Goal: Transaction & Acquisition: Purchase product/service

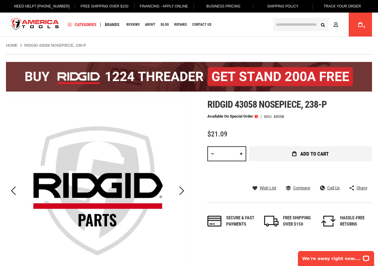
click at [327, 152] on span "Add to Cart" at bounding box center [314, 153] width 28 height 5
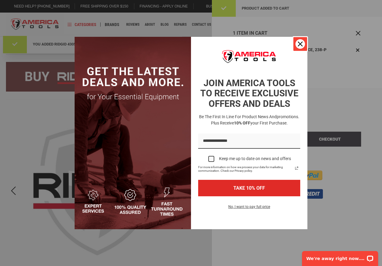
click at [300, 45] on icon "close icon" at bounding box center [300, 44] width 5 height 5
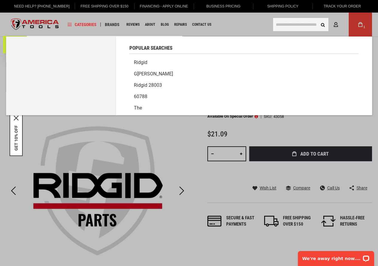
click at [288, 27] on input "text" at bounding box center [300, 24] width 55 height 13
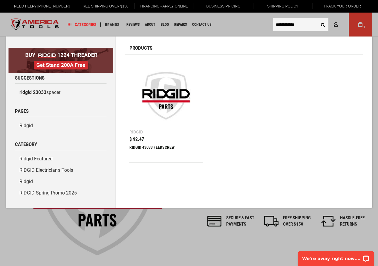
type input "**********"
click at [159, 148] on div "RIDGID 43033 FEEDSCREW" at bounding box center [166, 152] width 74 height 14
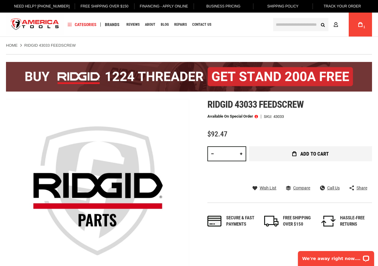
click at [316, 151] on span "Add to Cart" at bounding box center [314, 153] width 28 height 5
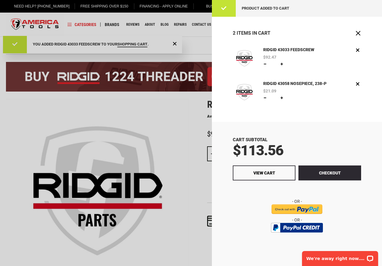
click at [226, 11] on div "Product added to cart" at bounding box center [297, 8] width 170 height 17
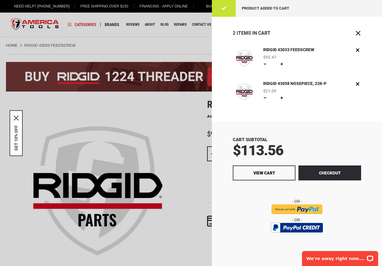
click at [239, 207] on div at bounding box center [297, 206] width 128 height 17
click at [189, 189] on div at bounding box center [191, 133] width 382 height 266
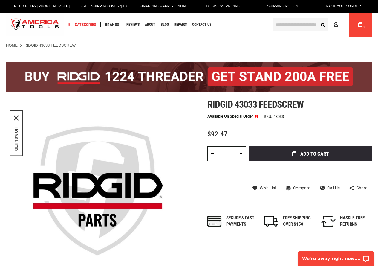
click at [280, 20] on input "text" at bounding box center [300, 24] width 55 height 13
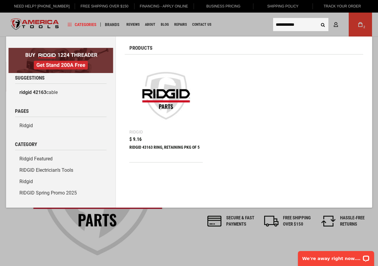
type input "**********"
click at [317, 19] on button "Search" at bounding box center [322, 24] width 11 height 11
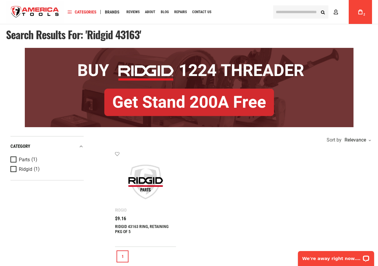
scroll to position [30, 0]
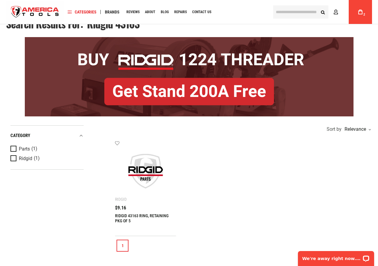
click at [133, 214] on link "RIDGID 43163 RING, RETAINING PKG OF 5" at bounding box center [141, 218] width 53 height 10
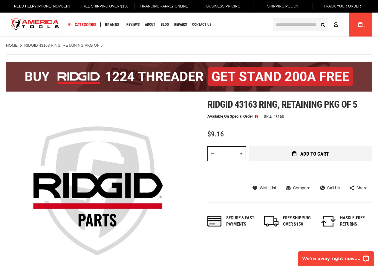
click at [313, 154] on span "Add to Cart" at bounding box center [314, 153] width 28 height 5
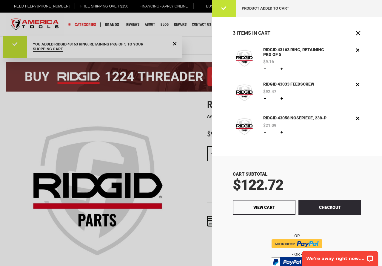
click at [166, 133] on div at bounding box center [191, 133] width 382 height 266
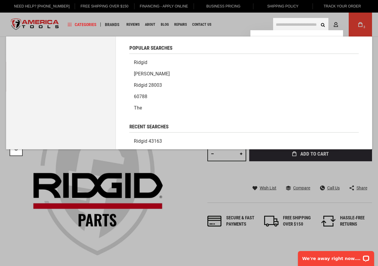
click at [282, 27] on input "text" at bounding box center [300, 24] width 55 height 13
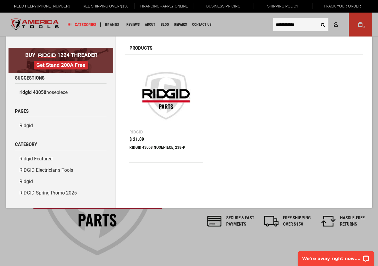
type input "**********"
click at [164, 150] on div "RIDGID 43058 NOSEPIECE, 238-P" at bounding box center [166, 152] width 74 height 14
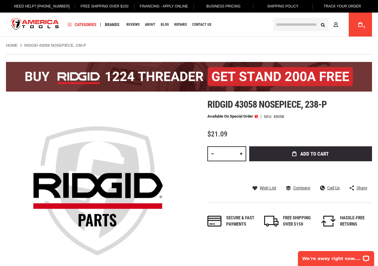
click at [360, 24] on icon at bounding box center [360, 24] width 4 height 5
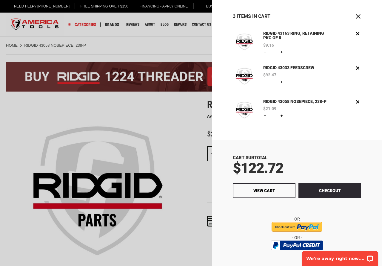
click at [153, 126] on div at bounding box center [191, 133] width 382 height 266
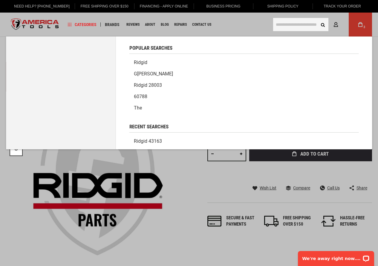
click at [276, 25] on input "text" at bounding box center [300, 24] width 55 height 13
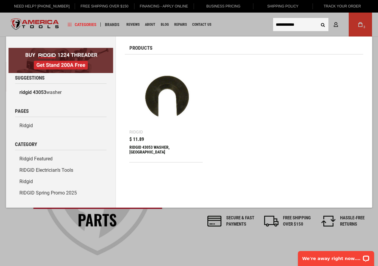
type input "**********"
click at [158, 146] on div "RIDGID 43053 WASHER, [GEOGRAPHIC_DATA]" at bounding box center [166, 152] width 74 height 14
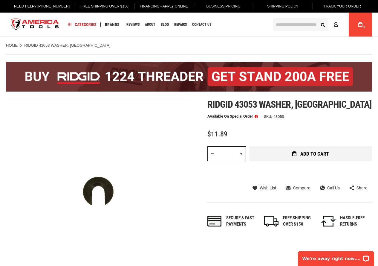
click at [315, 154] on span "Add to Cart" at bounding box center [314, 153] width 28 height 5
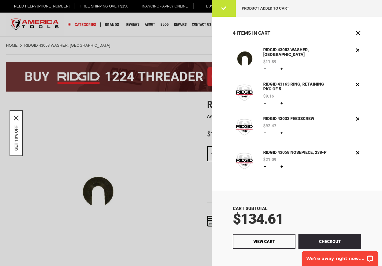
click at [174, 127] on div at bounding box center [191, 133] width 382 height 266
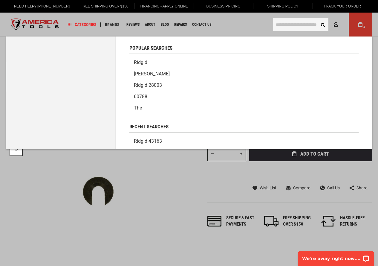
click at [289, 23] on input "text" at bounding box center [300, 24] width 55 height 13
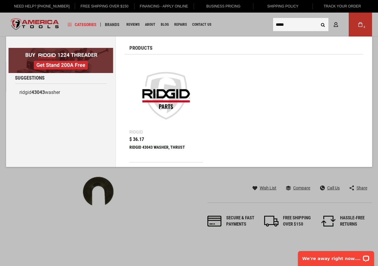
type input "*****"
click at [317, 19] on button "Search" at bounding box center [322, 24] width 11 height 11
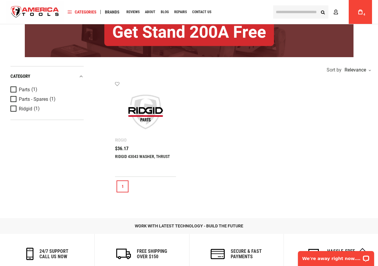
scroll to position [90, 0]
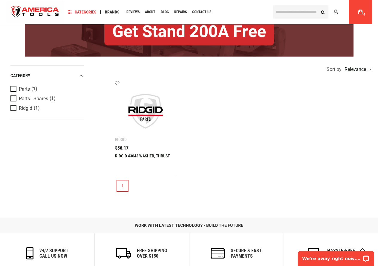
click at [149, 154] on link "RIDGID 43043 WASHER, THRUST" at bounding box center [142, 155] width 55 height 5
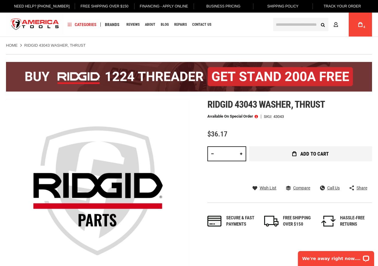
click at [311, 154] on span "Add to Cart" at bounding box center [314, 153] width 28 height 5
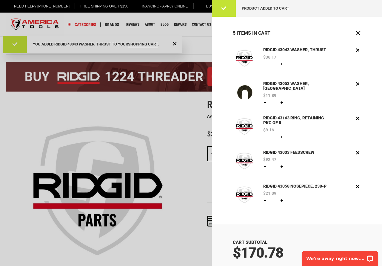
click at [190, 122] on div at bounding box center [191, 133] width 382 height 266
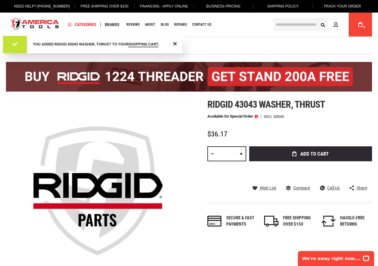
click at [283, 23] on input "text" at bounding box center [300, 24] width 55 height 13
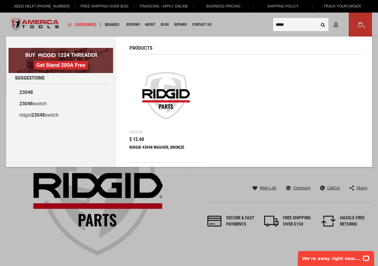
type input "*****"
click at [159, 146] on div "RIDGID 43048 WASHER, BRONZE" at bounding box center [166, 152] width 74 height 14
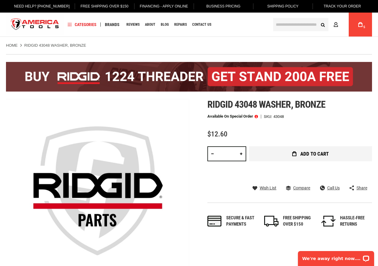
click at [330, 152] on button "Add to Cart" at bounding box center [310, 153] width 123 height 15
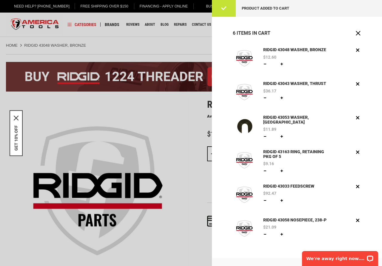
click at [184, 46] on div at bounding box center [191, 133] width 382 height 266
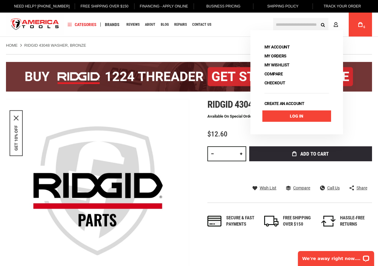
click at [287, 117] on link "Log In" at bounding box center [296, 115] width 69 height 11
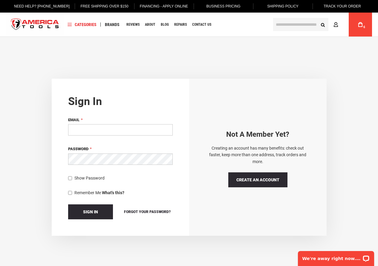
click at [117, 131] on input "Email" at bounding box center [120, 129] width 105 height 11
type input "**********"
click at [156, 210] on span "Forgot Your Password?" at bounding box center [147, 211] width 47 height 4
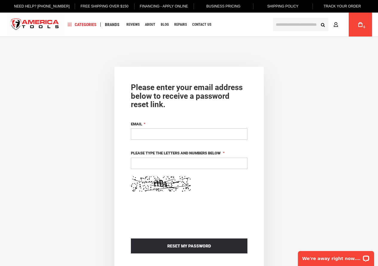
click at [154, 132] on input "Email" at bounding box center [189, 133] width 117 height 11
type input "**********"
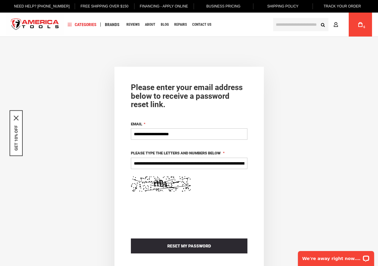
click at [239, 170] on div "**********" at bounding box center [189, 175] width 117 height 37
click at [235, 166] on input "**********" at bounding box center [189, 162] width 117 height 11
click at [212, 183] on button "Reload captcha" at bounding box center [216, 180] width 43 height 9
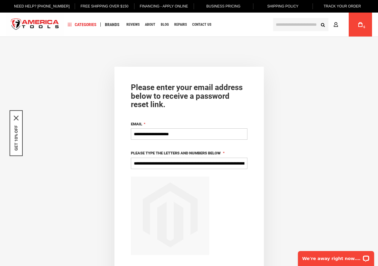
drag, startPoint x: 245, startPoint y: 162, endPoint x: 132, endPoint y: 162, distance: 113.2
click at [132, 162] on input "**********" at bounding box center [189, 162] width 117 height 11
type input "**********"
drag, startPoint x: 197, startPoint y: 161, endPoint x: 138, endPoint y: 162, distance: 58.9
click at [133, 164] on input "**********" at bounding box center [189, 162] width 117 height 11
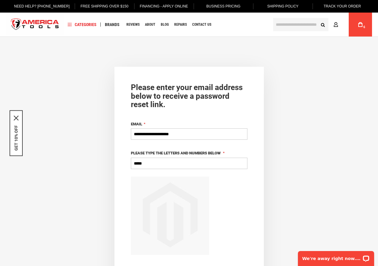
type input "*****"
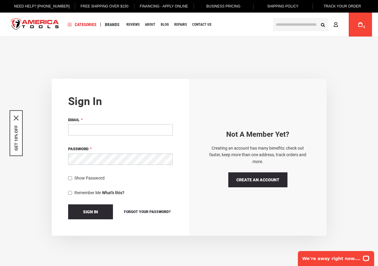
click at [105, 128] on input "Email" at bounding box center [120, 129] width 105 height 11
type input "**********"
click at [97, 209] on span "Sign In" at bounding box center [90, 211] width 15 height 5
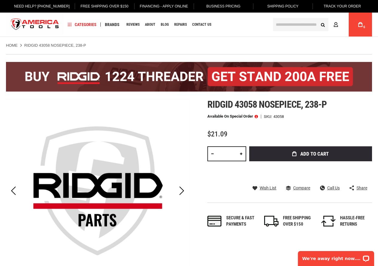
click at [365, 27] on span "6" at bounding box center [364, 27] width 4 height 4
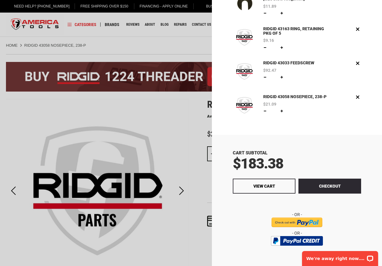
scroll to position [116, 0]
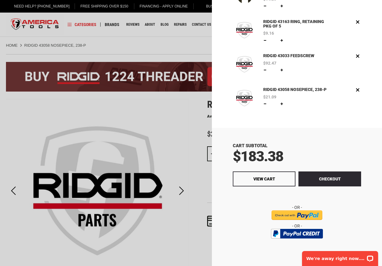
click at [320, 141] on div "Cart Subtotal $183.38 Checkout View Cart" at bounding box center [297, 197] width 170 height 138
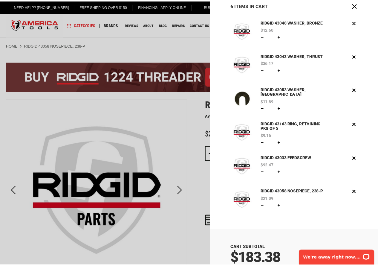
scroll to position [0, 0]
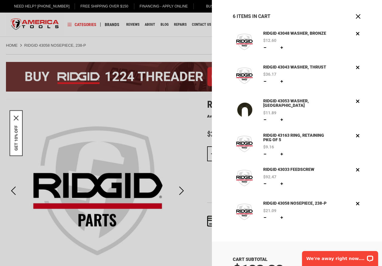
click at [161, 106] on div at bounding box center [191, 133] width 382 height 266
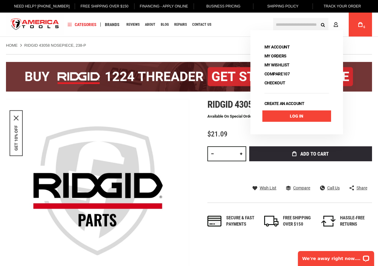
click at [313, 114] on link "Log In" at bounding box center [296, 115] width 69 height 11
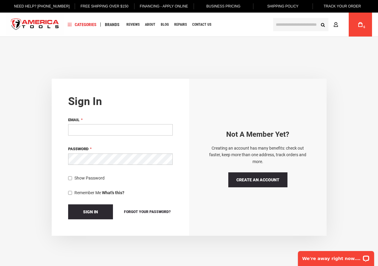
click at [95, 125] on input "Email" at bounding box center [120, 129] width 105 height 11
type input "**********"
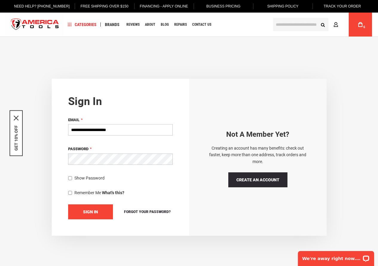
click at [96, 212] on span "Sign In" at bounding box center [90, 211] width 15 height 5
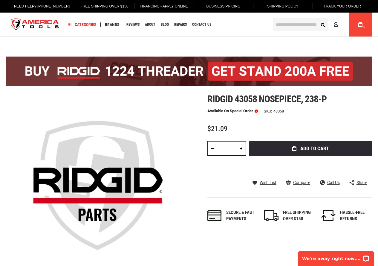
click at [361, 28] on link "My Cart 6" at bounding box center [360, 25] width 11 height 24
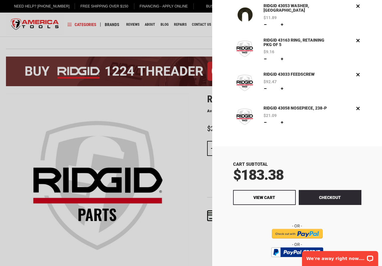
scroll to position [116, 0]
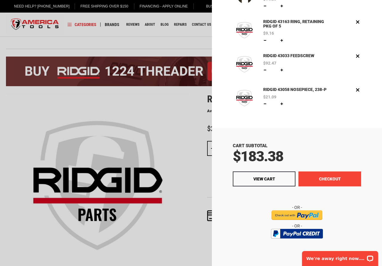
click at [327, 180] on button "Checkout" at bounding box center [330, 178] width 63 height 15
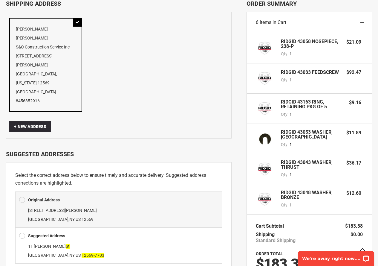
click at [19, 227] on div "Suggested Address 11 Charles St Pleasant Valley , NY US 12569-7703" at bounding box center [118, 245] width 207 height 36
click at [21, 231] on span at bounding box center [22, 235] width 6 height 9
click at [22, 231] on span at bounding box center [22, 235] width 6 height 9
click at [66, 244] on span "St" at bounding box center [68, 246] width 4 height 5
click at [58, 241] on div "11 Charles St Pleasant Valley , NY US 12569-7703" at bounding box center [118, 250] width 199 height 18
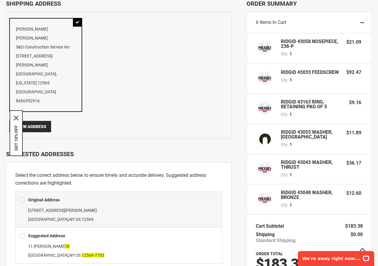
click at [66, 244] on span "St" at bounding box center [68, 246] width 4 height 5
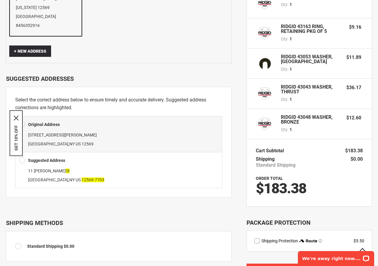
scroll to position [99, 0]
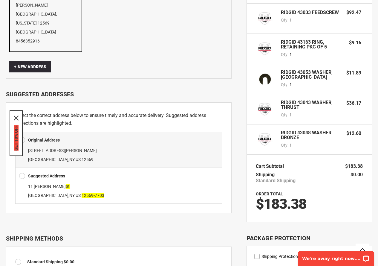
click at [14, 141] on button "GET 10% OFF" at bounding box center [16, 137] width 5 height 25
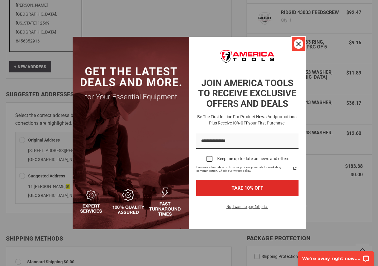
click at [296, 43] on icon "close icon" at bounding box center [298, 44] width 5 height 5
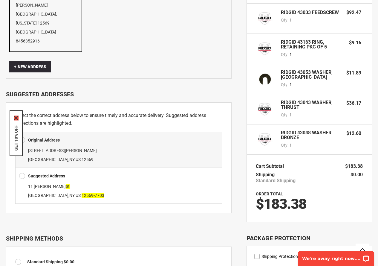
click at [15, 118] on icon "close icon" at bounding box center [16, 117] width 5 height 5
click at [20, 171] on span at bounding box center [22, 175] width 6 height 9
click at [22, 135] on span at bounding box center [22, 139] width 6 height 9
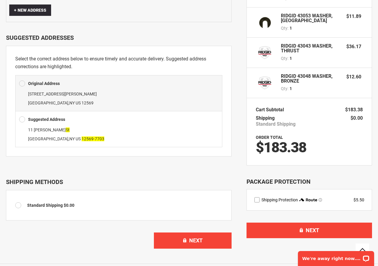
scroll to position [159, 0]
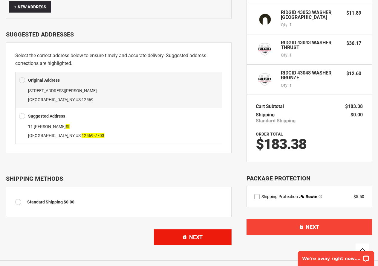
click at [191, 234] on span "Next" at bounding box center [195, 237] width 13 height 6
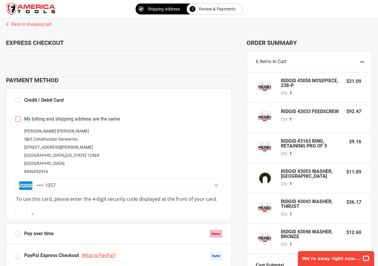
click at [56, 130] on div "Robert Grossman S&O Construction Service Inc 11 Charles Street Pleasant Valley …" at bounding box center [118, 151] width 207 height 48
click at [59, 130] on div "Robert Grossman S&O Construction Service Inc 11 Charles Street Pleasant Valley …" at bounding box center [118, 151] width 207 height 48
click at [36, 184] on div "•••• 1057" at bounding box center [119, 185] width 206 height 13
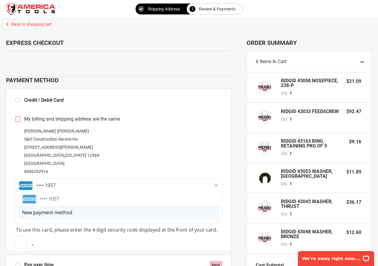
click at [47, 214] on span "New payment method" at bounding box center [47, 212] width 50 height 7
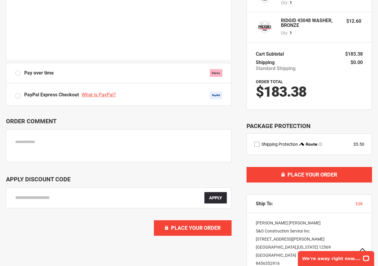
scroll to position [239, 0]
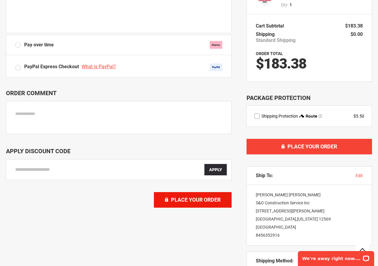
click at [198, 200] on span "Place Your Order" at bounding box center [196, 199] width 50 height 6
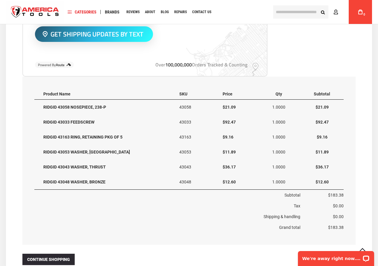
scroll to position [329, 0]
